Goal: Information Seeking & Learning: Compare options

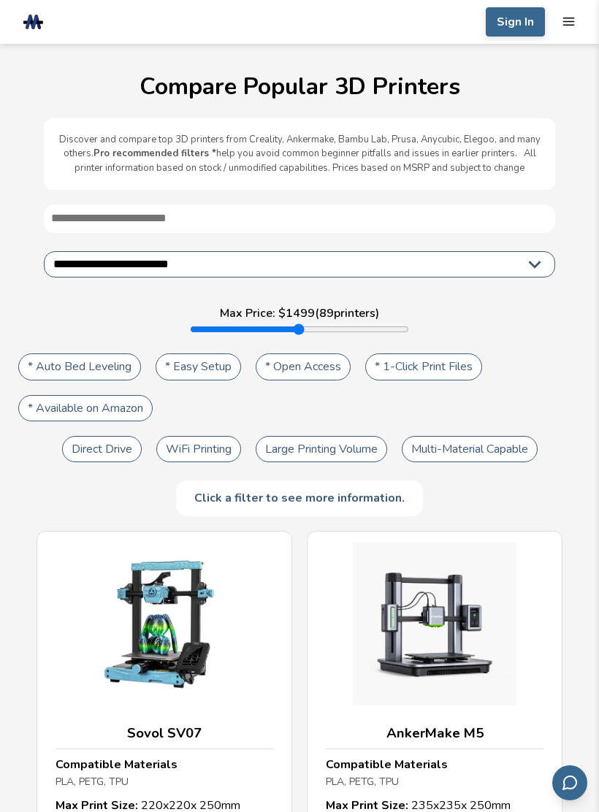
select select "**********"
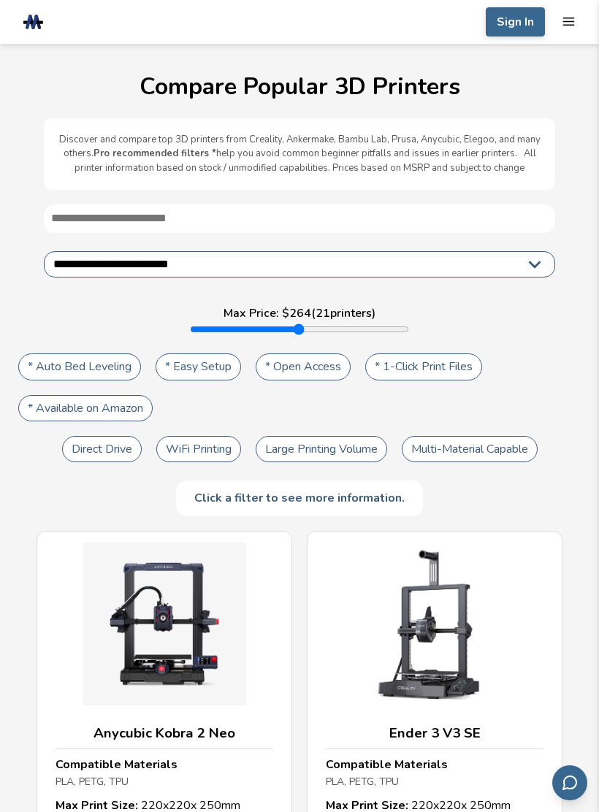
type input "***"
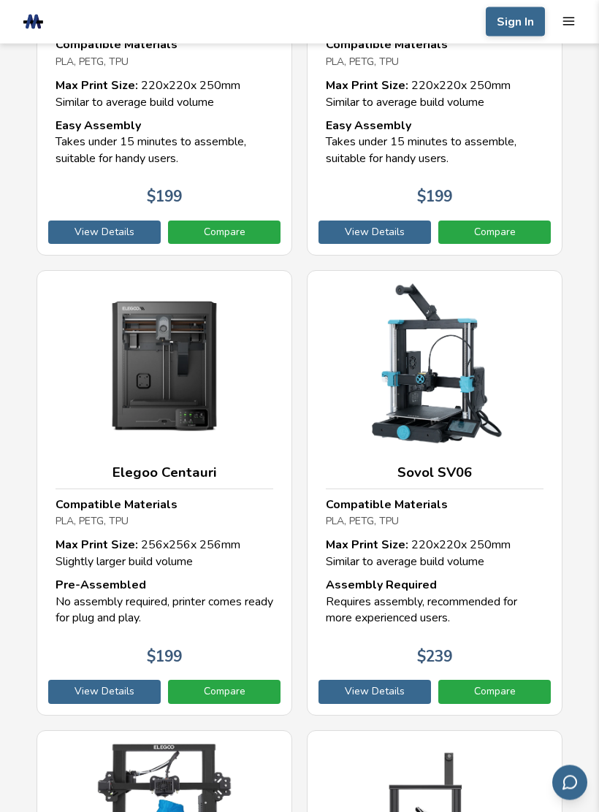
scroll to position [721, 0]
